Goal: Find specific page/section

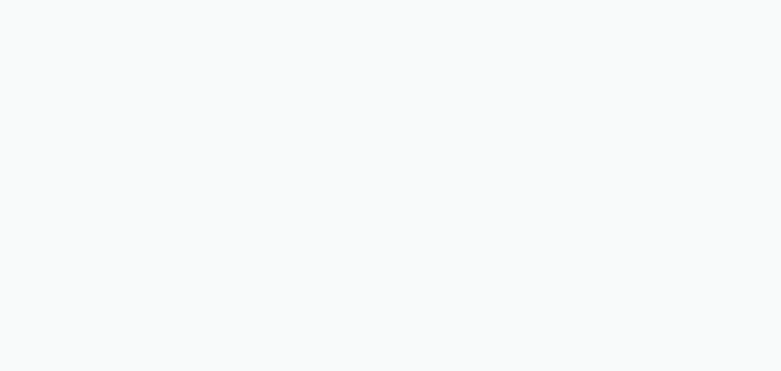
click at [577, 43] on body "Sorry, this feature is not available in the demo OK" at bounding box center [390, 185] width 781 height 371
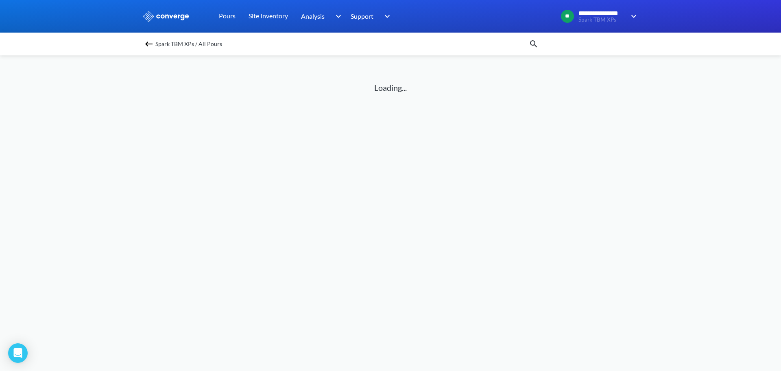
click at [532, 42] on img at bounding box center [534, 44] width 10 height 10
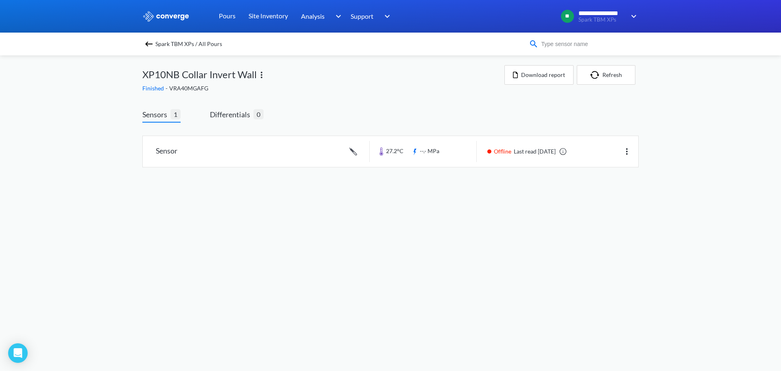
click at [563, 46] on input at bounding box center [588, 43] width 98 height 9
type input "XP20"
click at [141, 42] on div "Spark TBM XPs / All Pours XP20" at bounding box center [390, 44] width 781 height 23
click at [145, 43] on img at bounding box center [149, 44] width 10 height 10
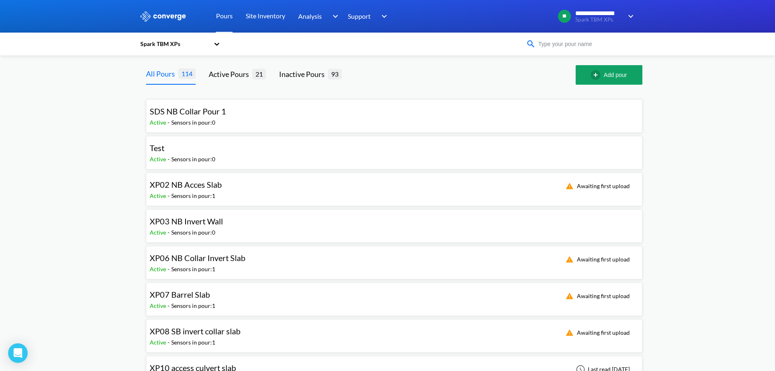
click at [605, 42] on input at bounding box center [585, 43] width 98 height 9
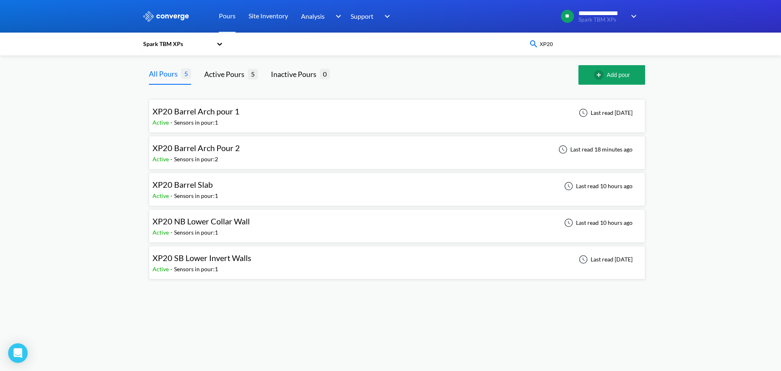
type input "XP20"
click at [276, 152] on div "XP20 Barrel Arch Pour 2 Active - Sensors in pour: 2 Last read 18 minutes ago" at bounding box center [397, 153] width 489 height 26
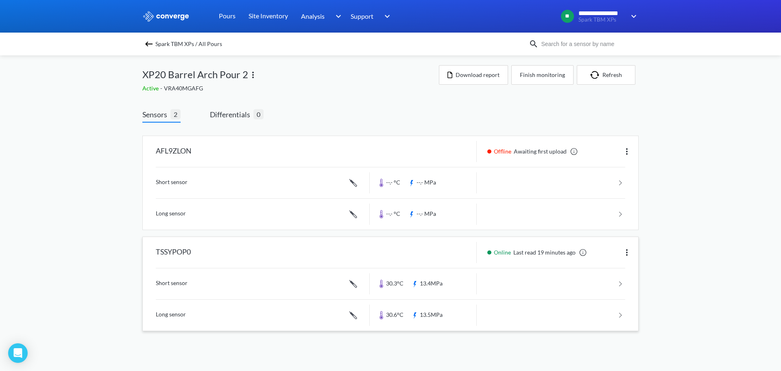
click at [624, 248] on img at bounding box center [627, 252] width 10 height 10
click at [679, 261] on div "**********" at bounding box center [390, 173] width 781 height 347
